Goal: Task Accomplishment & Management: Complete application form

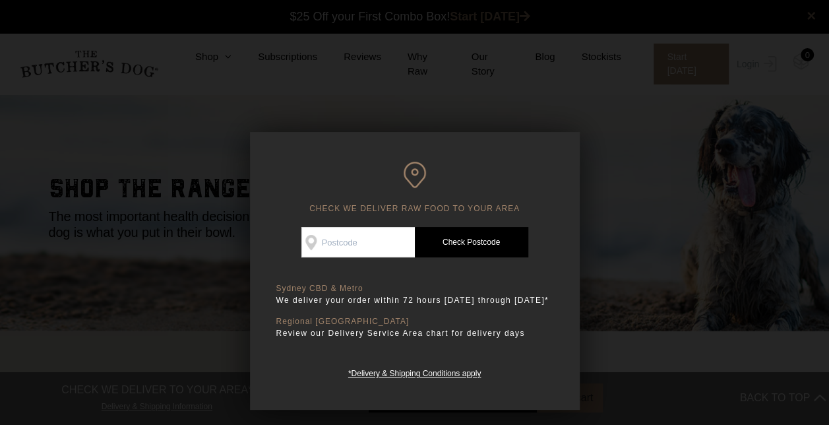
click at [636, 188] on div at bounding box center [414, 212] width 829 height 425
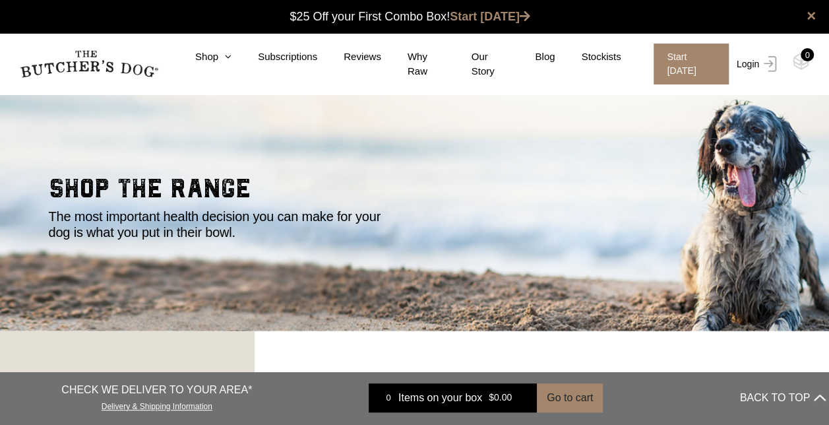
click at [750, 59] on link "Login" at bounding box center [755, 64] width 43 height 41
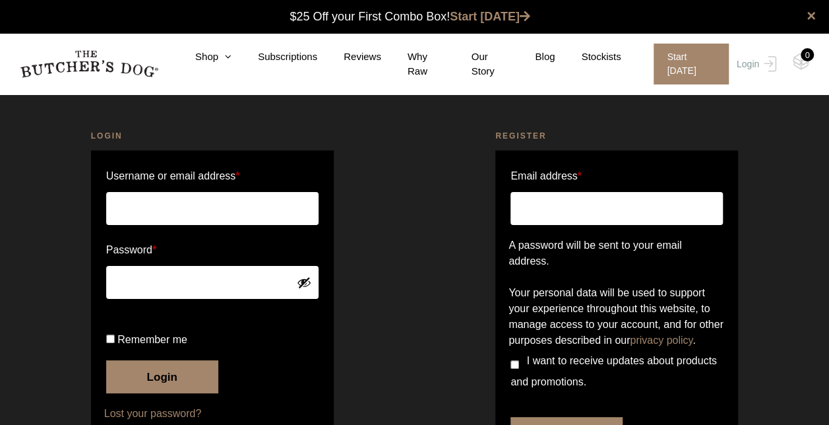
click at [183, 199] on input "Username or email address *" at bounding box center [212, 208] width 212 height 33
type input "cin.sylvia@gmail.com"
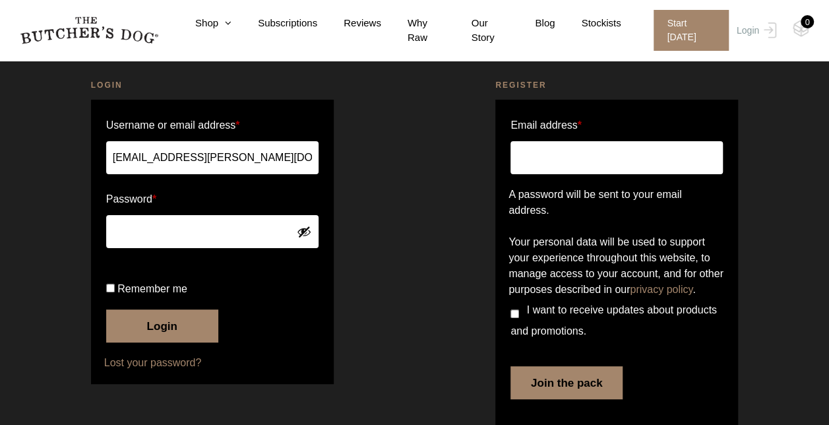
scroll to position [52, 0]
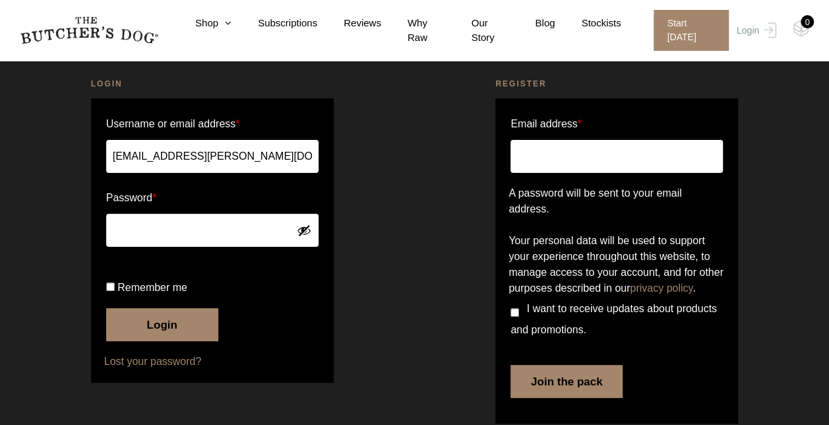
click at [169, 341] on button "Login" at bounding box center [162, 324] width 112 height 33
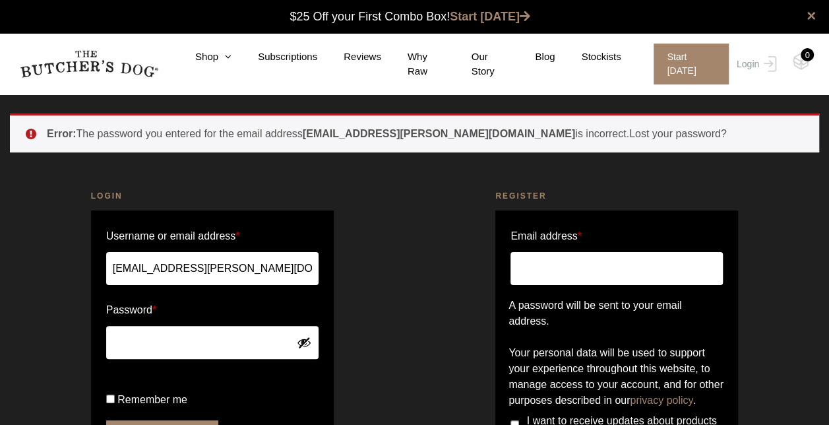
click at [584, 270] on input "Email address *" at bounding box center [617, 268] width 212 height 33
type input "cin.sylvia@gmail.com"
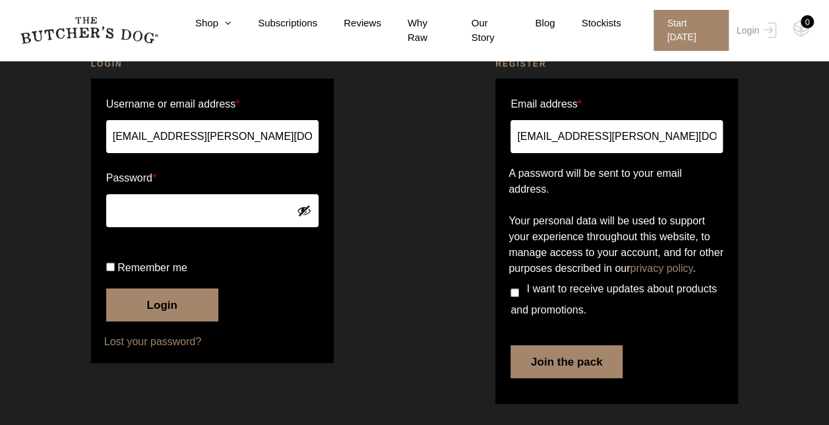
click at [577, 372] on button "Join the pack" at bounding box center [567, 361] width 112 height 33
click at [582, 377] on button "Join the pack" at bounding box center [567, 361] width 112 height 33
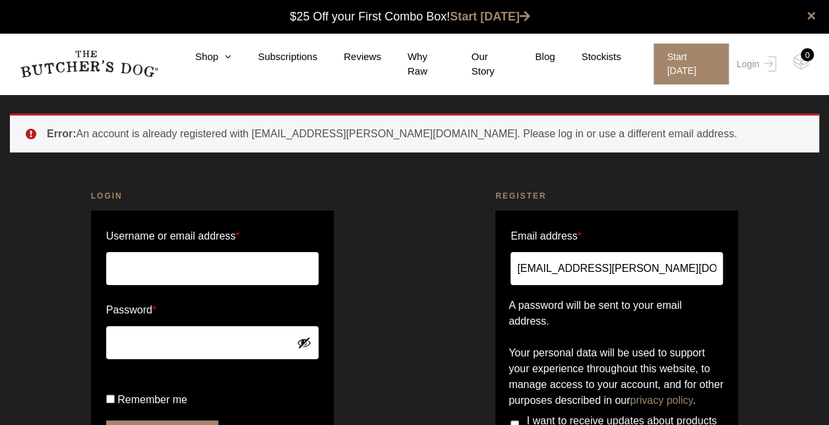
scroll to position [162, 0]
